Goal: Navigation & Orientation: Find specific page/section

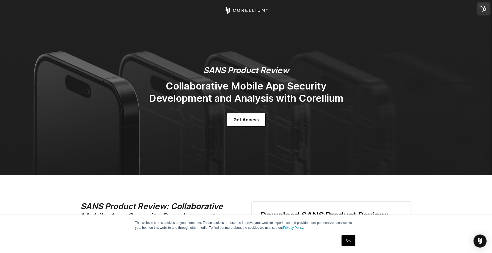
click at [487, 8] on img at bounding box center [482, 8] width 11 height 11
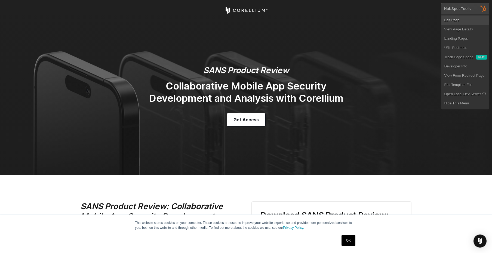
click at [456, 20] on link "Edit Page" at bounding box center [465, 19] width 48 height 9
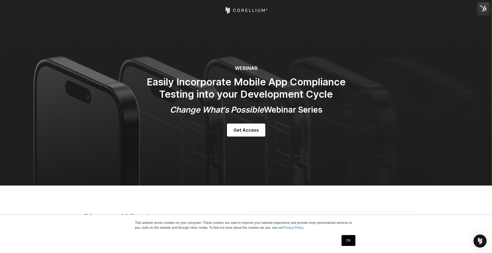
click at [480, 9] on img at bounding box center [482, 8] width 11 height 11
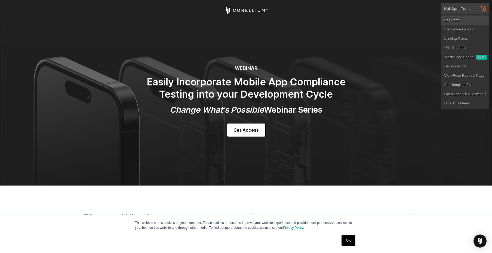
click at [456, 21] on link "Edit Page" at bounding box center [465, 19] width 48 height 9
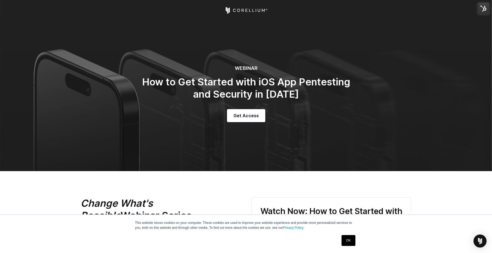
click at [479, 9] on img at bounding box center [482, 8] width 11 height 11
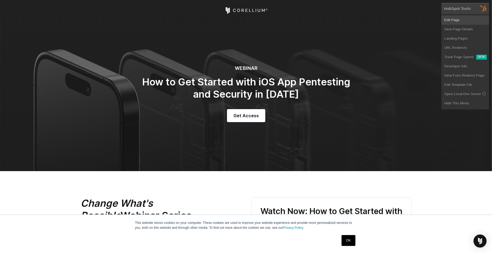
click at [455, 20] on link "Edit Page" at bounding box center [465, 19] width 48 height 9
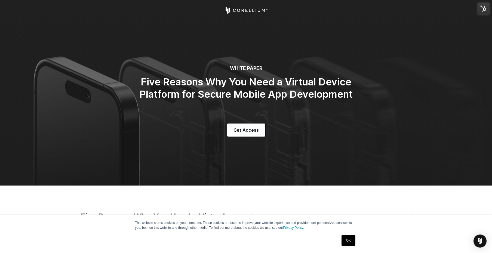
click at [482, 9] on img at bounding box center [482, 8] width 11 height 11
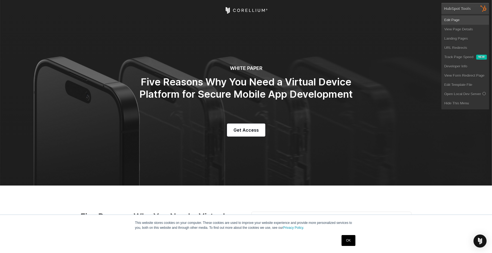
click at [459, 18] on link "Edit Page" at bounding box center [465, 19] width 48 height 9
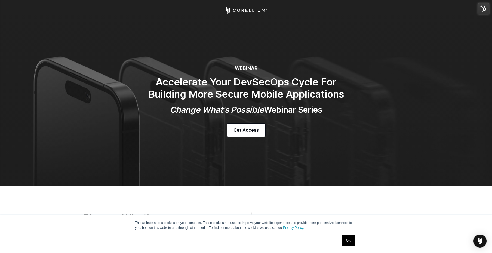
click at [481, 10] on img at bounding box center [482, 8] width 11 height 11
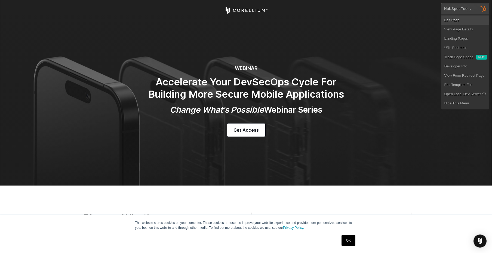
click at [461, 23] on link "Edit Page" at bounding box center [465, 19] width 48 height 9
